Goal: Book appointment/travel/reservation

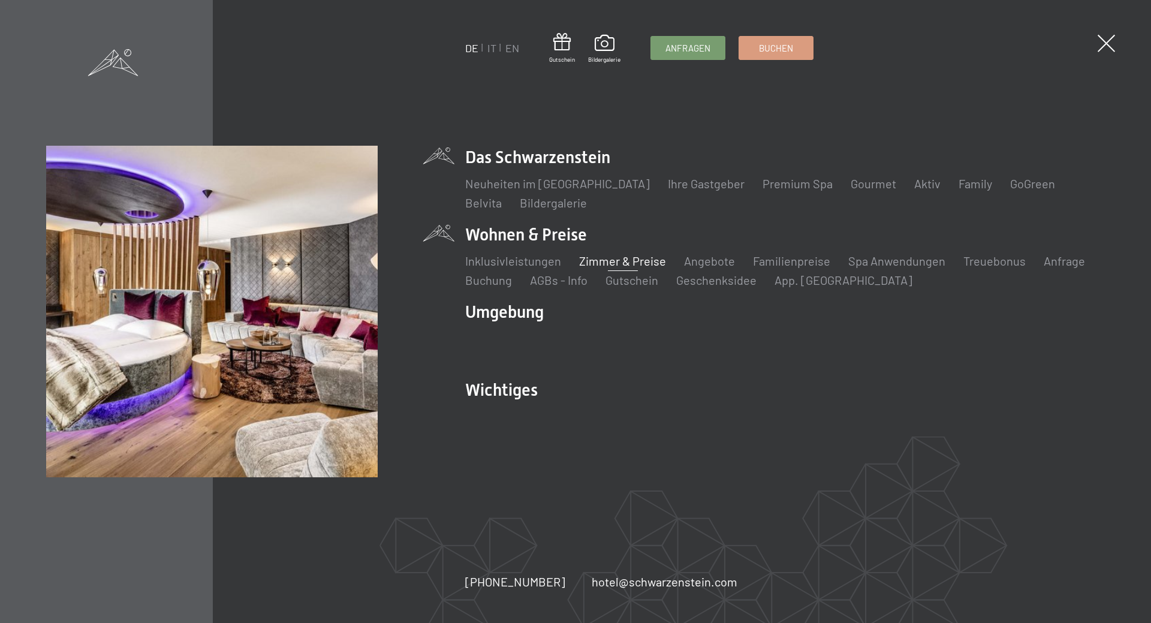
click at [640, 261] on link "Zimmer & Preise" at bounding box center [622, 261] width 87 height 14
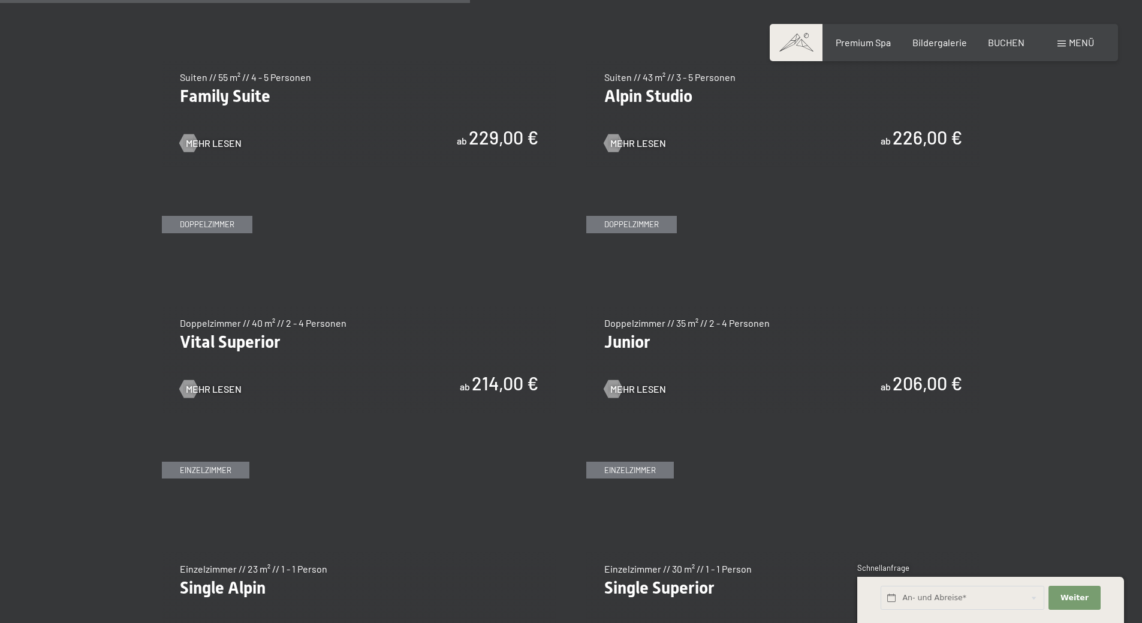
scroll to position [1438, 0]
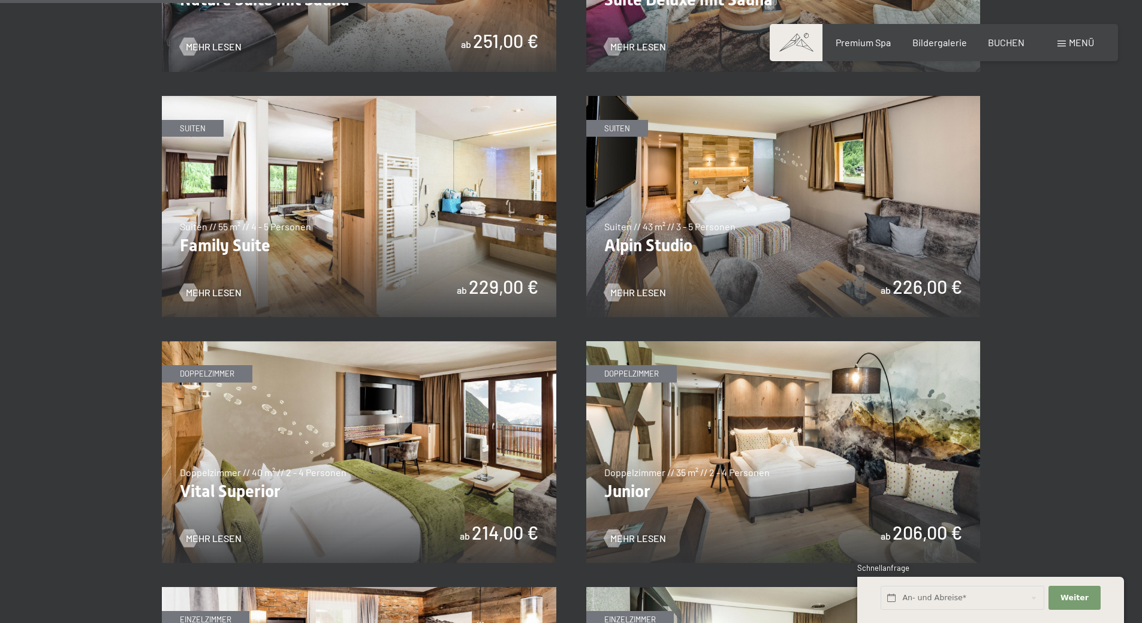
click at [360, 429] on img at bounding box center [359, 452] width 394 height 222
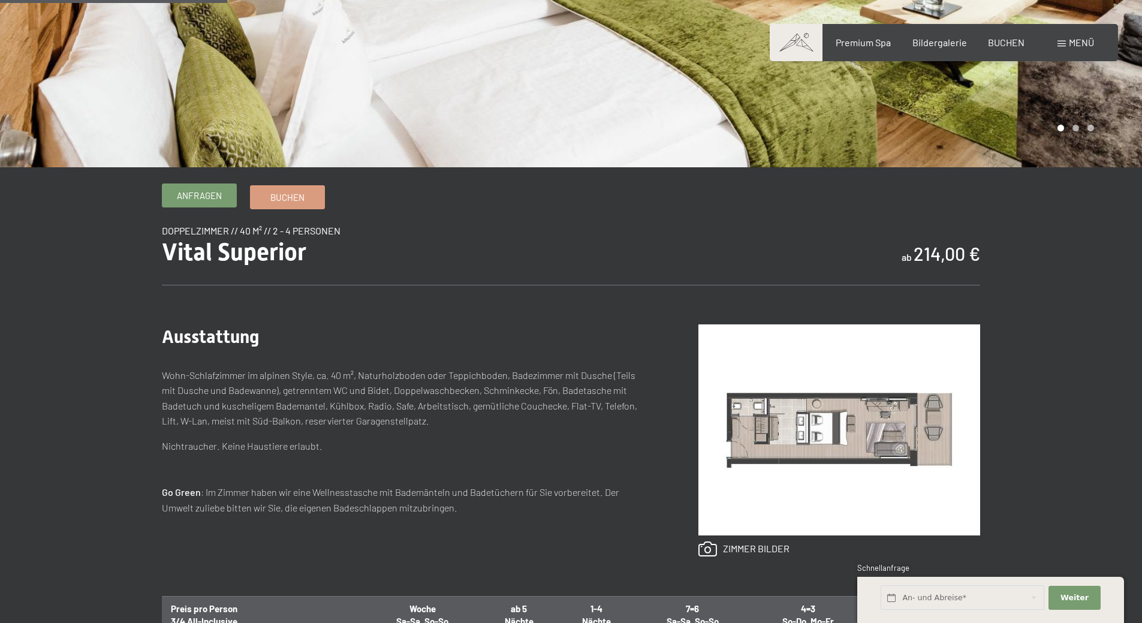
drag, startPoint x: 0, startPoint y: 0, endPoint x: 194, endPoint y: 200, distance: 278.5
click at [194, 200] on span "Anfragen" at bounding box center [199, 195] width 45 height 13
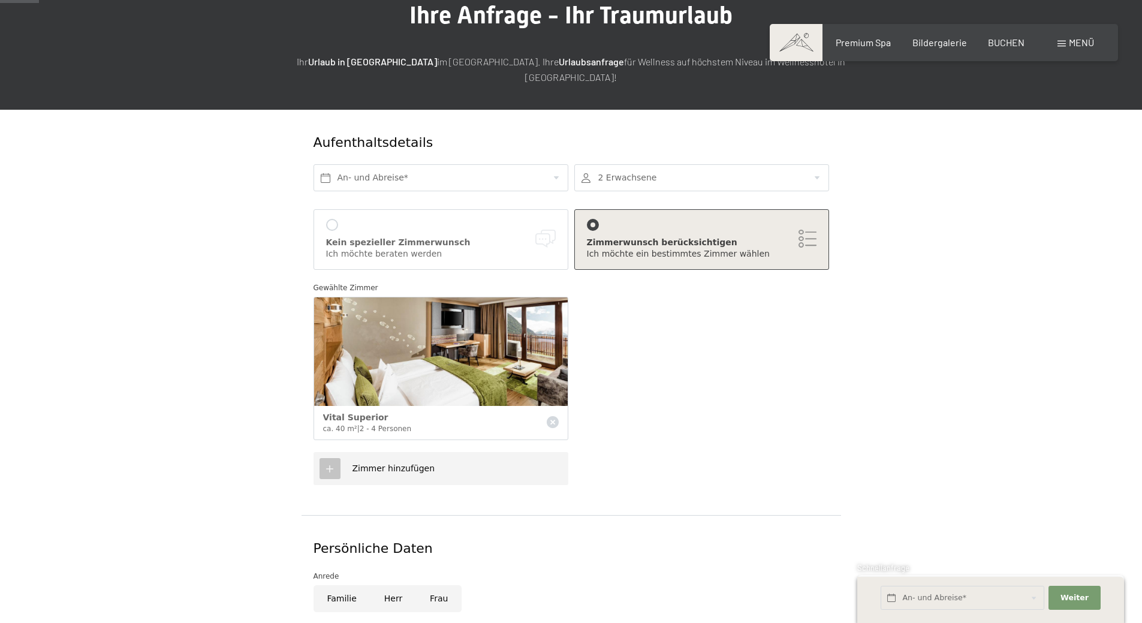
scroll to position [120, 0]
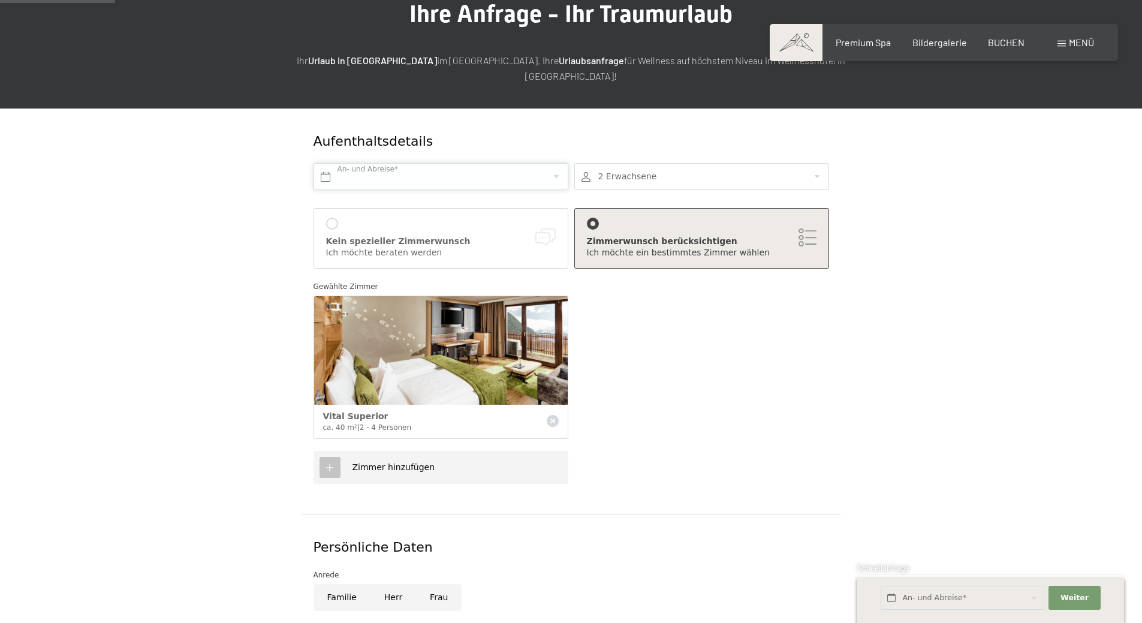
click at [548, 163] on input "text" at bounding box center [440, 176] width 255 height 27
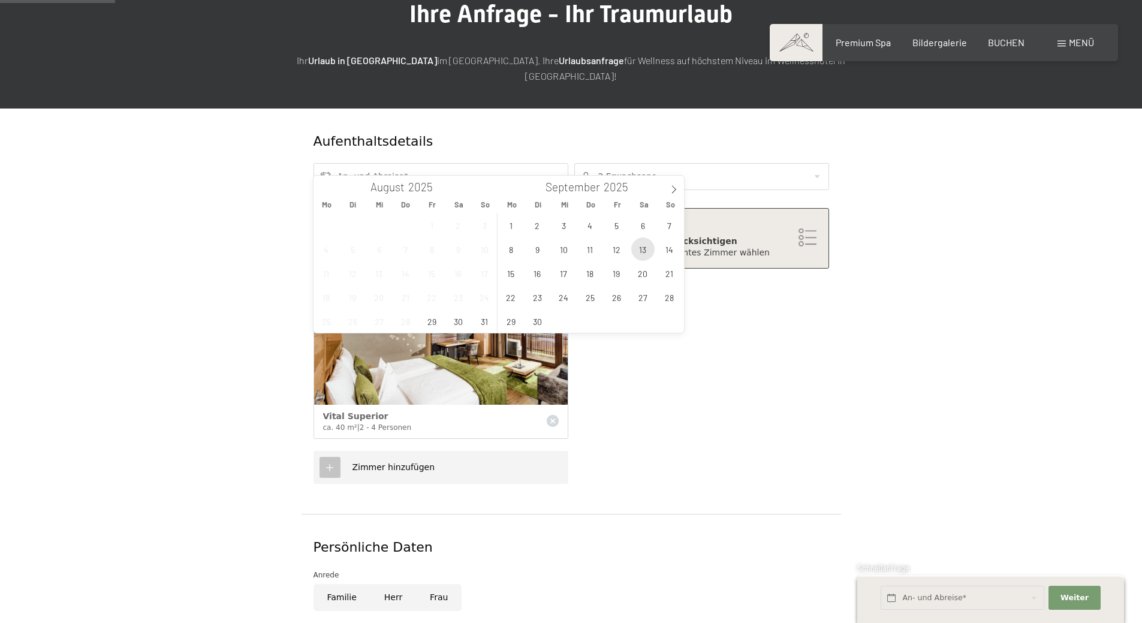
click at [646, 255] on span "13" at bounding box center [642, 248] width 23 height 23
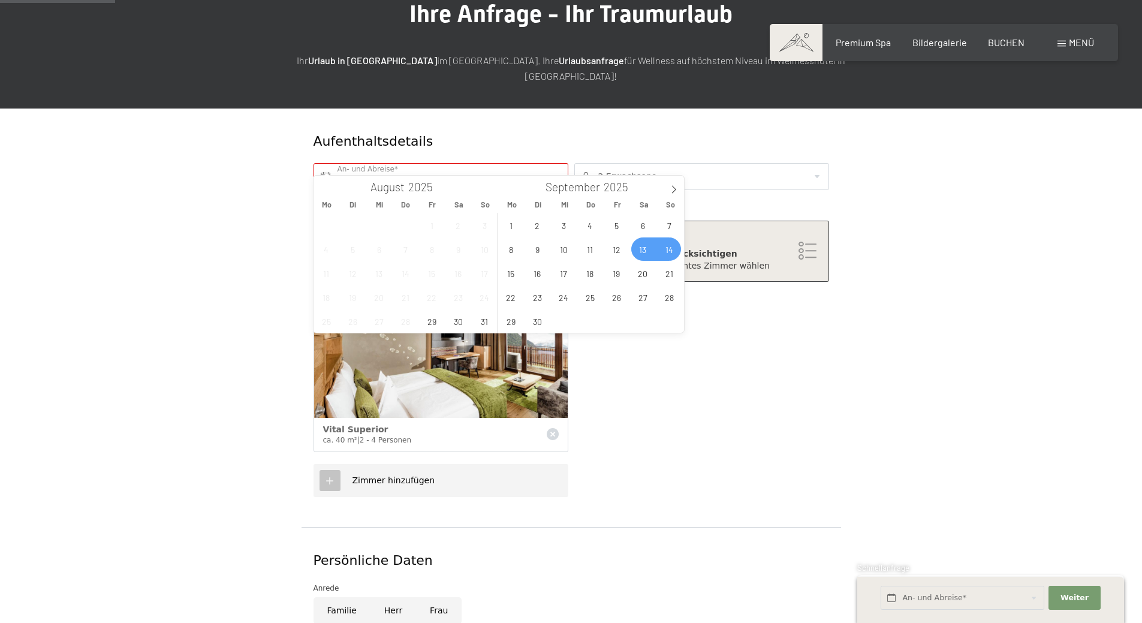
click at [673, 249] on span "14" at bounding box center [668, 248] width 23 height 23
type input "Sa. 13.09.2025 - So. 14.09.2025"
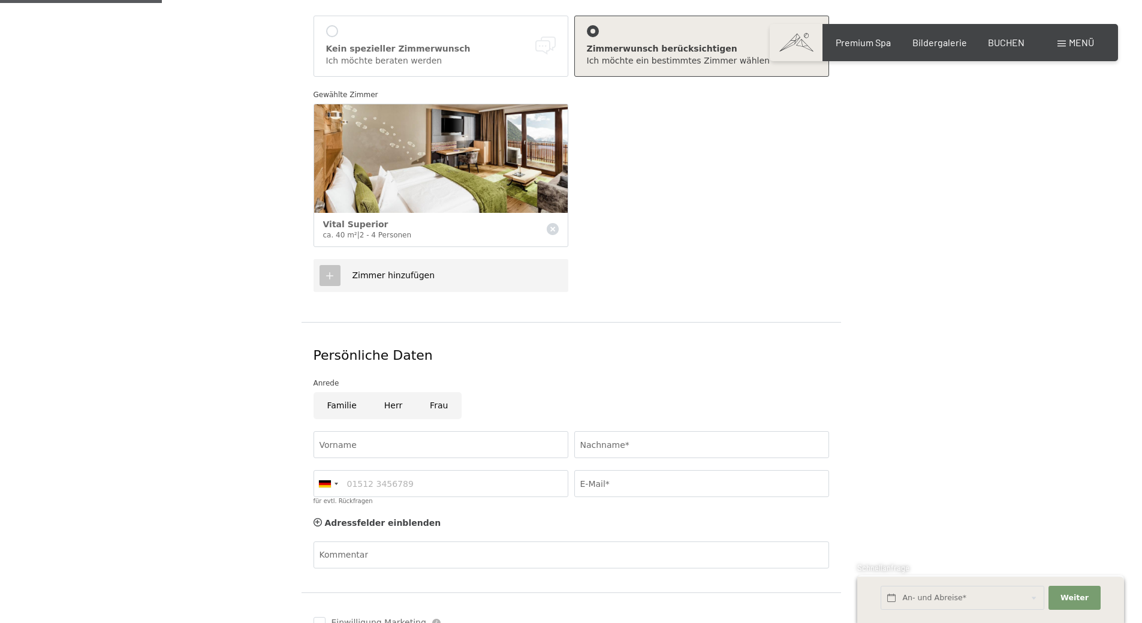
scroll to position [420, 0]
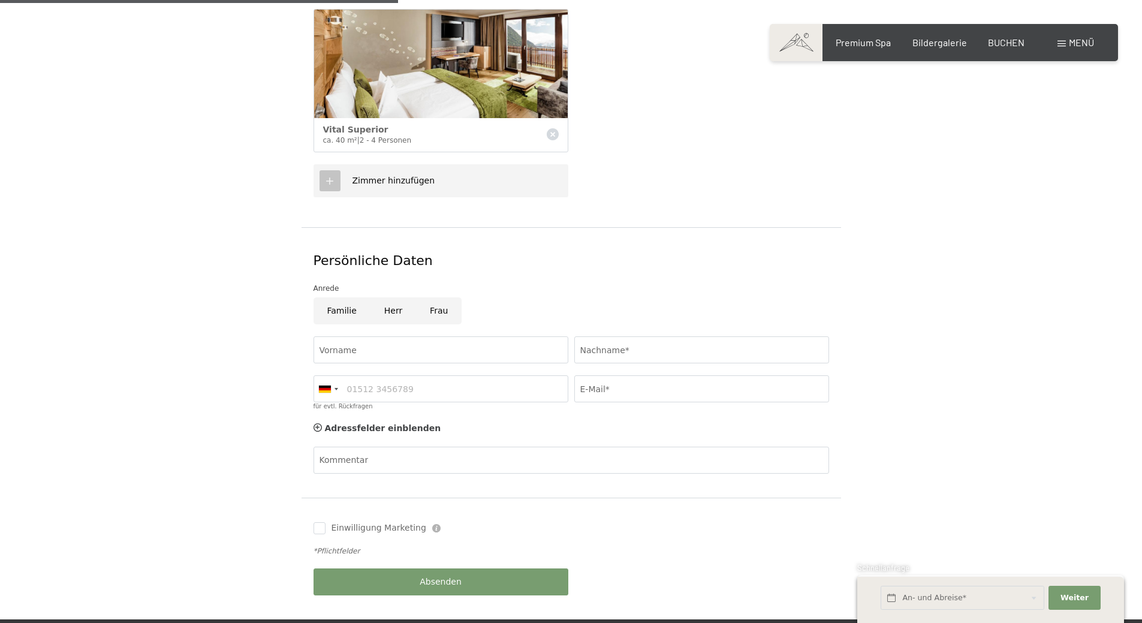
click at [443, 298] on input "Frau" at bounding box center [439, 310] width 46 height 27
radio input "true"
click at [375, 336] on input "Vorname" at bounding box center [440, 349] width 255 height 27
type input "Lena"
type input "Schrott"
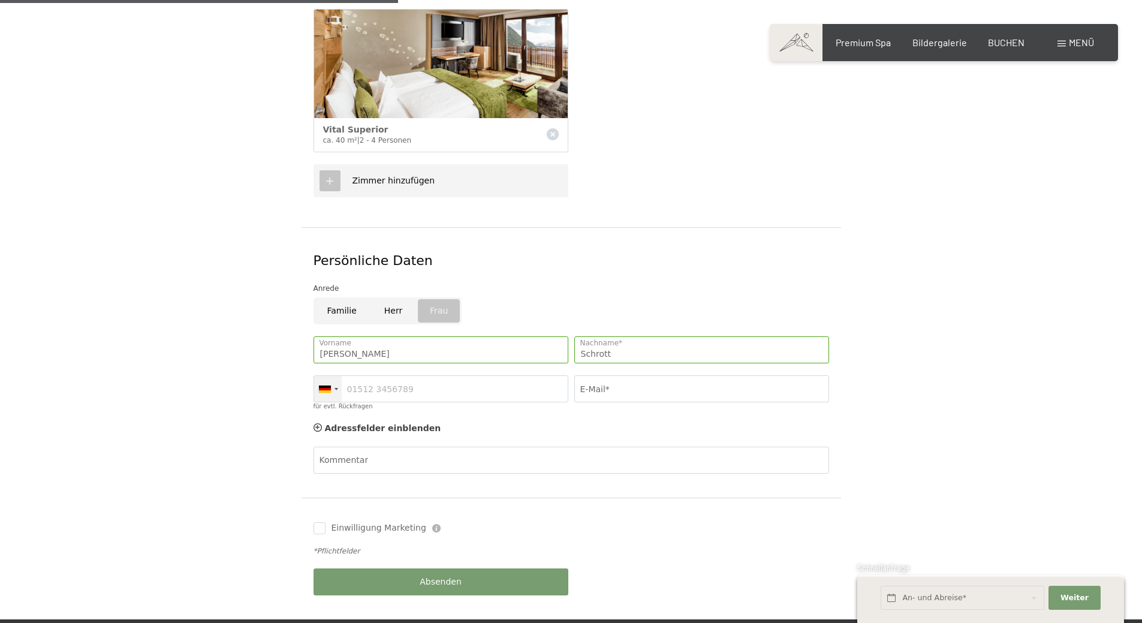
click at [334, 376] on div at bounding box center [328, 389] width 28 height 26
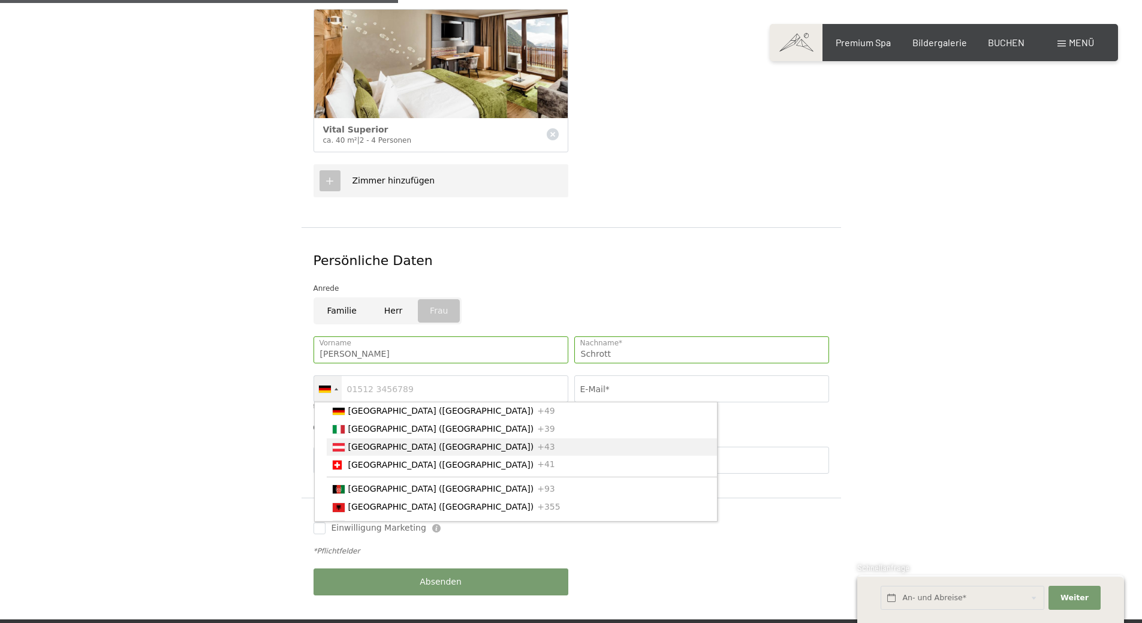
click at [392, 442] on span "[GEOGRAPHIC_DATA] ([GEOGRAPHIC_DATA])" at bounding box center [441, 447] width 186 height 10
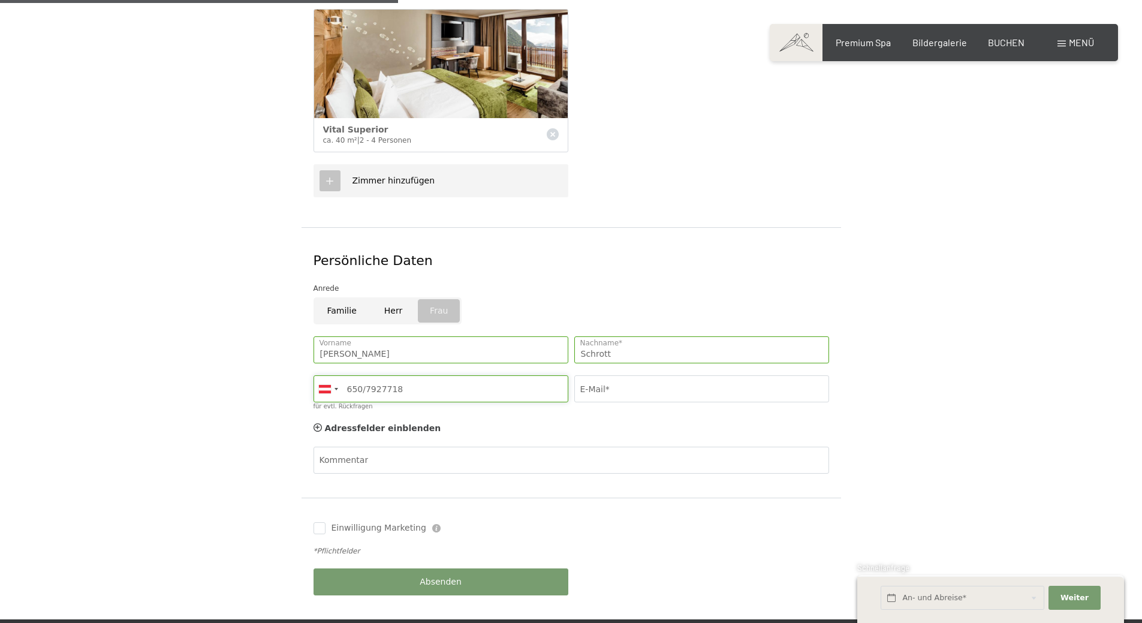
type input "650/7927718"
type input "lena.schrott@hotmail.com"
click at [534, 417] on div "Adressfelder einblenden Adressfelder ausblenden" at bounding box center [570, 429] width 521 height 24
click at [403, 423] on span "Adressfelder einblenden" at bounding box center [383, 428] width 116 height 10
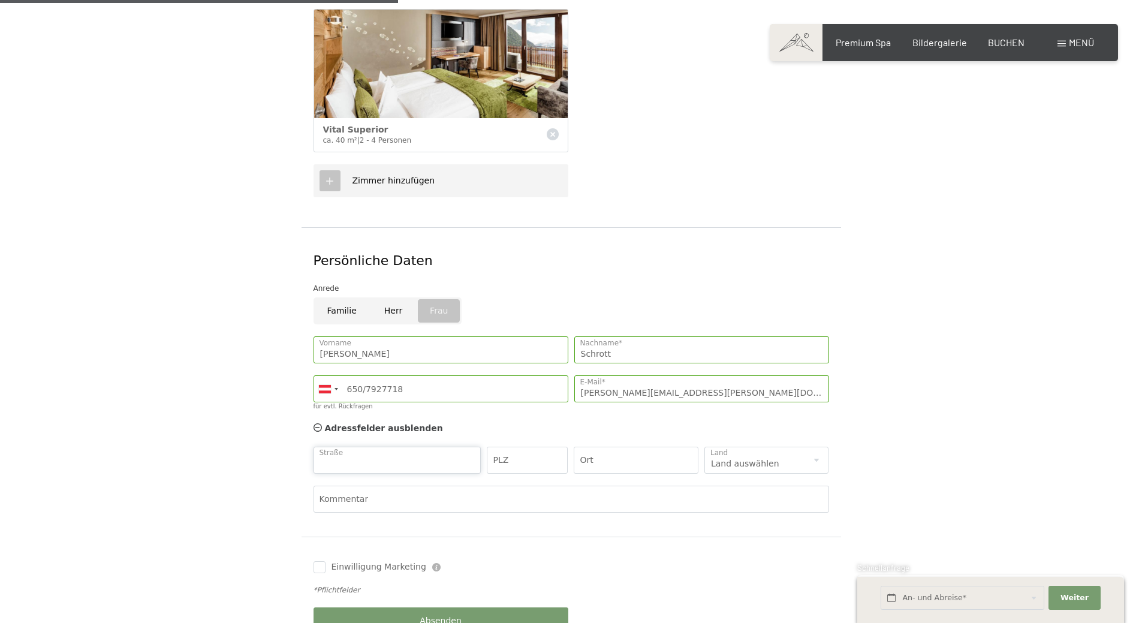
click at [399, 447] on input "Straße" at bounding box center [397, 460] width 168 height 27
type input "Lavanterstraße 12b"
type input "9907"
type input "Tristache"
select select "AT"
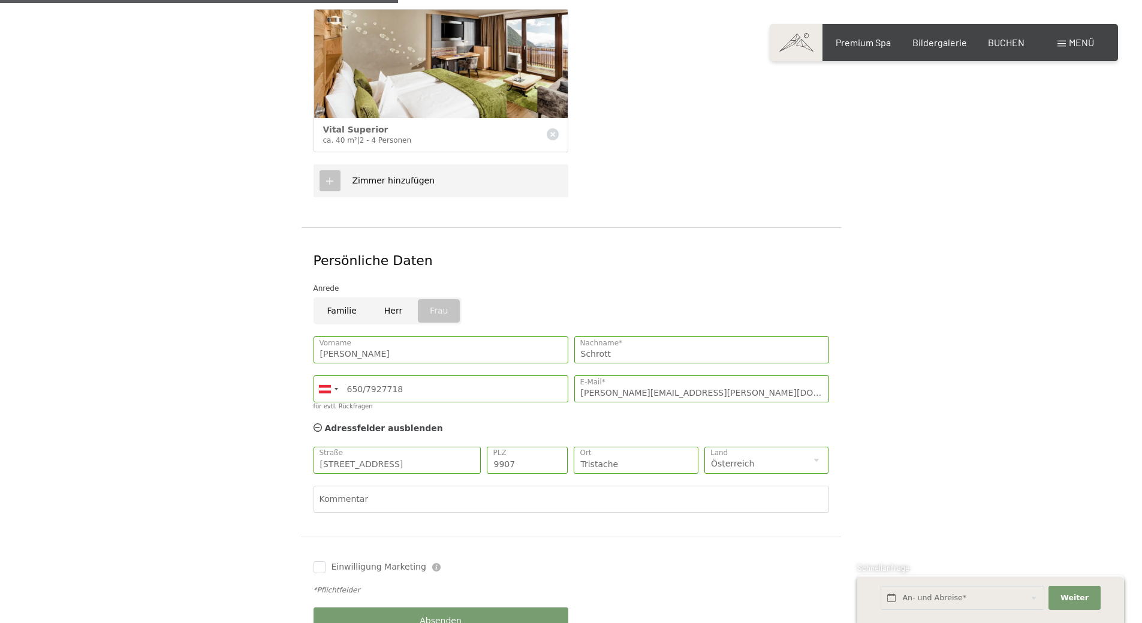
click at [424, 517] on div "Persönliche Daten Anrede Familie Herr Frau Lena Vorname Schrott Nachname* Germa…" at bounding box center [570, 381] width 539 height 309
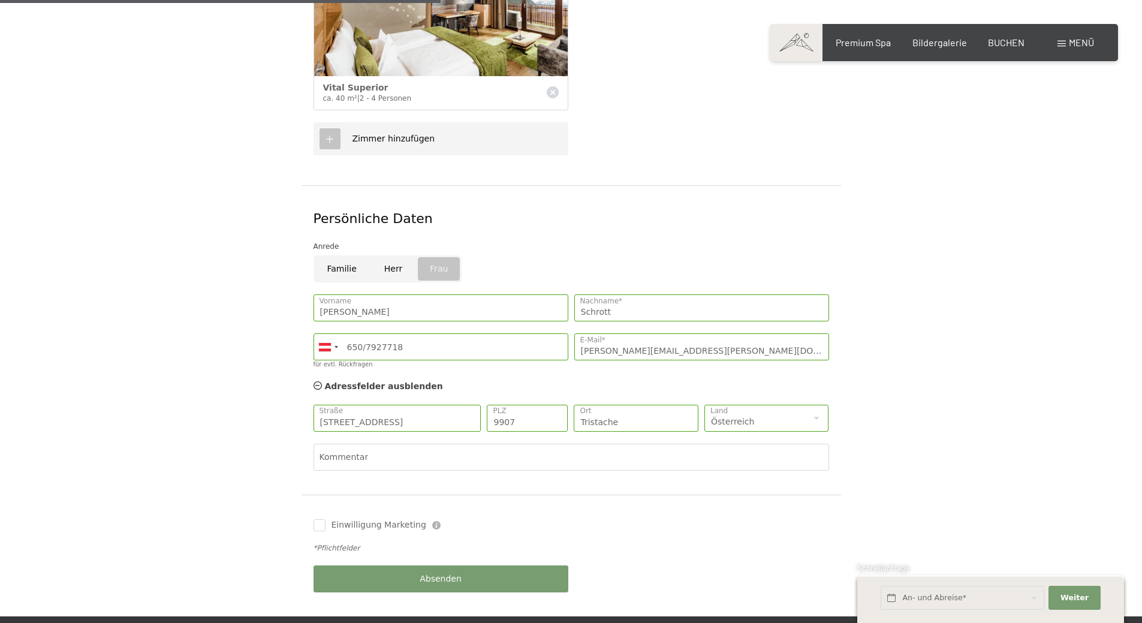
scroll to position [479, 0]
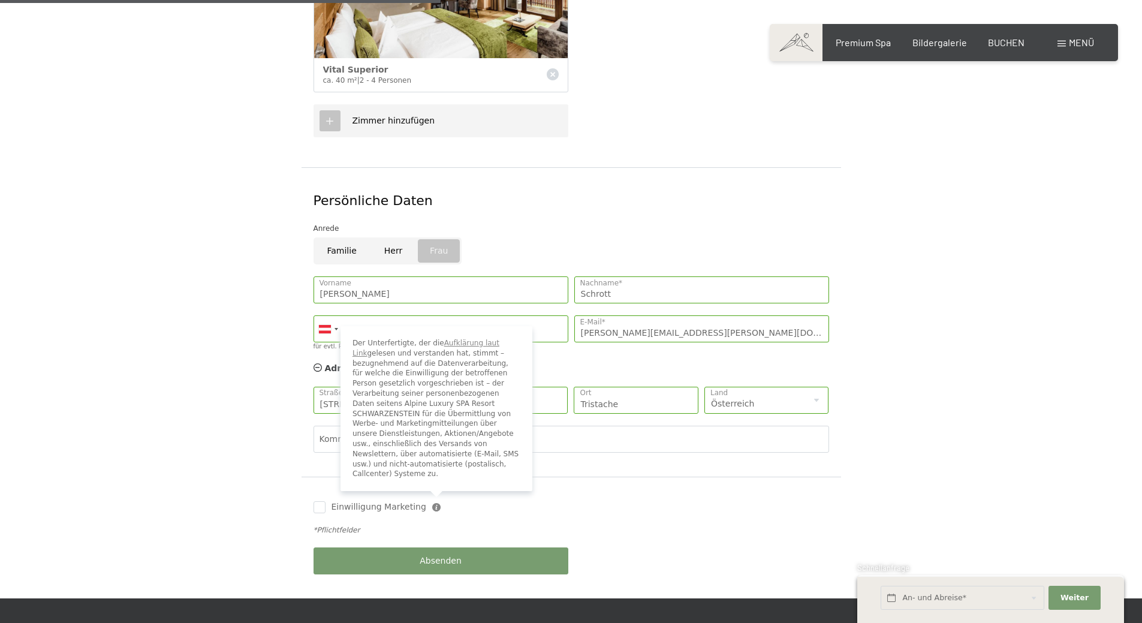
click at [432, 503] on icon at bounding box center [436, 507] width 8 height 8
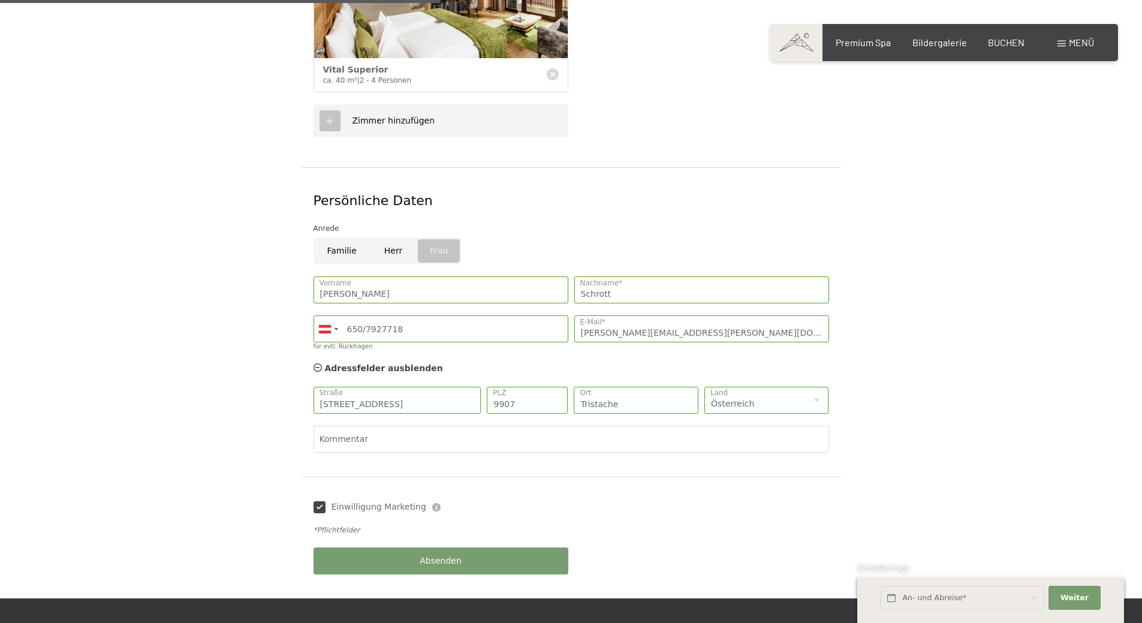
click at [514, 501] on div "Einwilligung Marketing Der Unterfertigte, der die Aufklärung laut Link gelesen …" at bounding box center [440, 507] width 255 height 12
checkbox input "false"
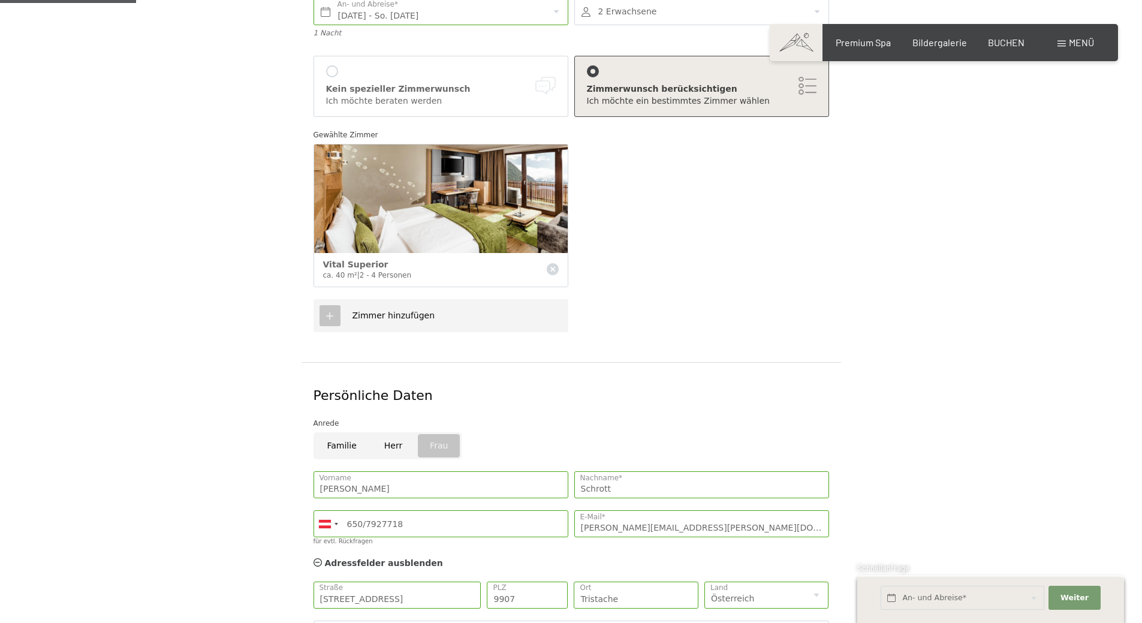
scroll to position [420, 0]
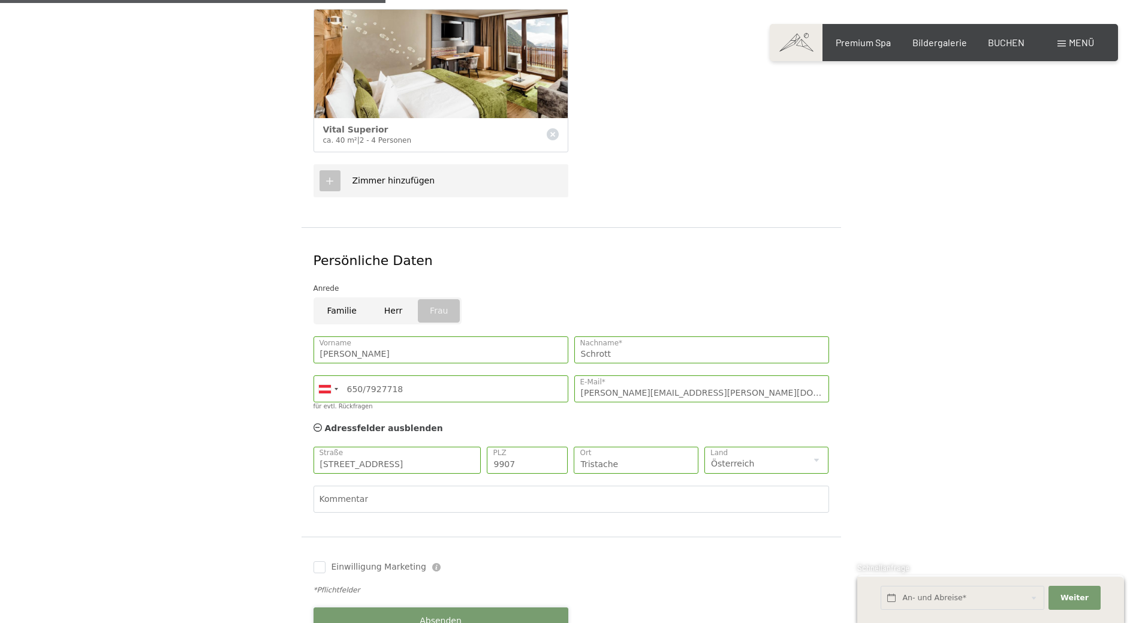
click at [452, 607] on button "Absenden" at bounding box center [440, 620] width 255 height 27
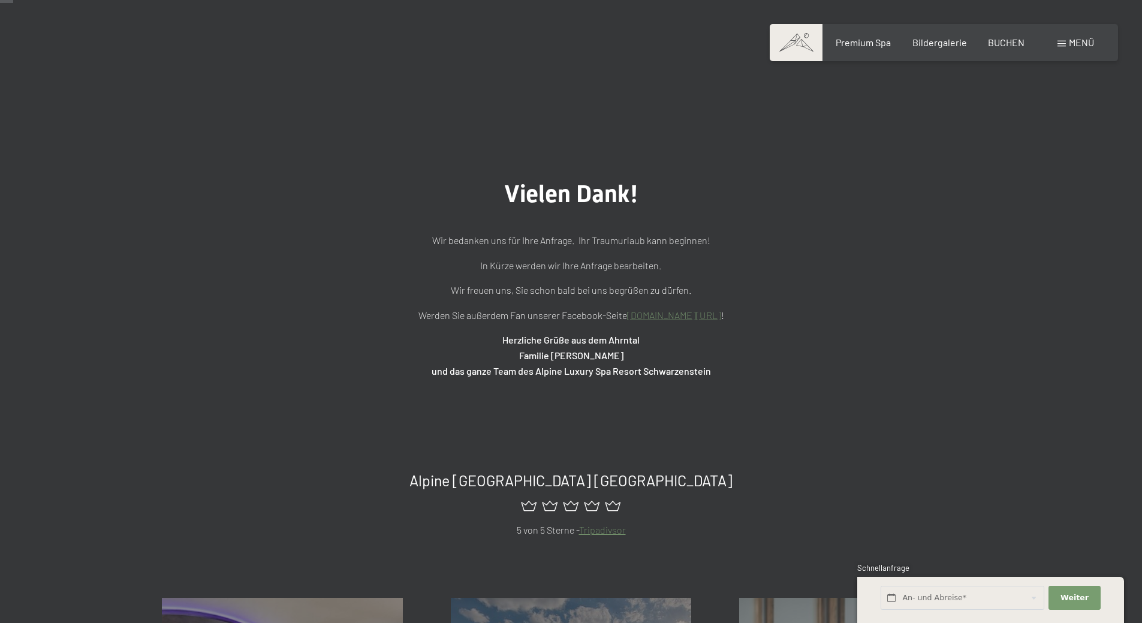
scroll to position [60, 0]
